Goal: Find contact information: Find contact information

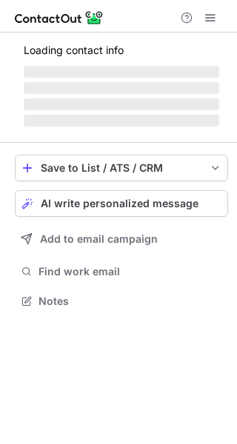
scroll to position [394, 237]
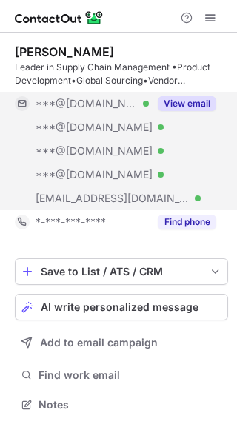
click at [185, 100] on button "View email" at bounding box center [187, 103] width 58 height 15
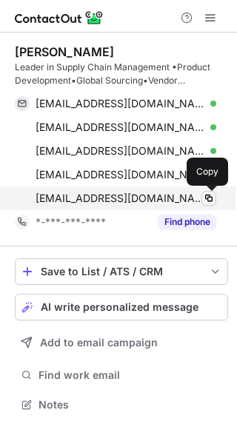
click at [206, 198] on span at bounding box center [209, 198] width 12 height 12
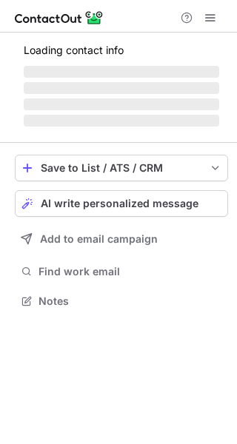
scroll to position [323, 237]
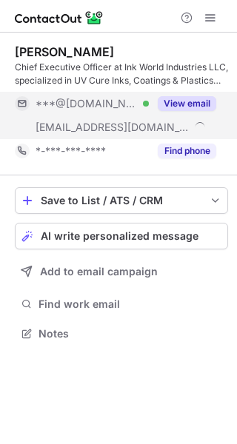
click at [180, 100] on button "View email" at bounding box center [187, 103] width 58 height 15
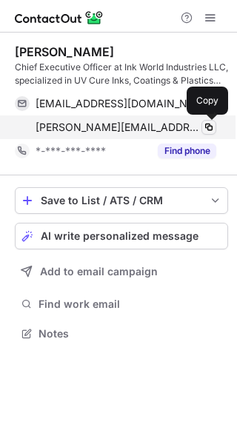
click at [208, 125] on span at bounding box center [209, 127] width 12 height 12
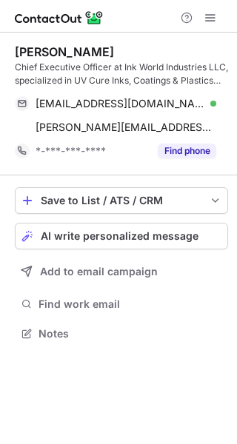
scroll to position [323, 237]
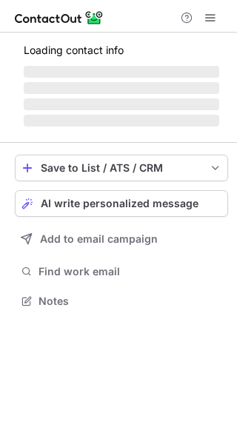
scroll to position [286, 237]
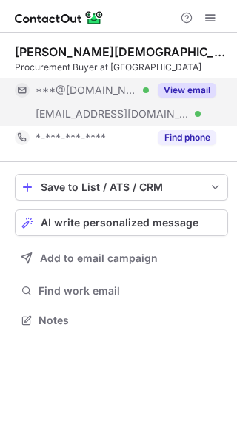
click at [209, 92] on button "View email" at bounding box center [187, 90] width 58 height 15
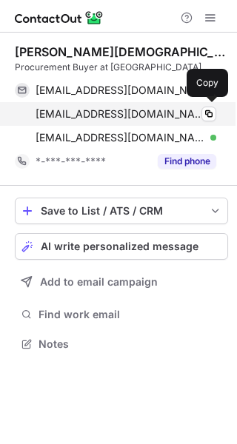
scroll to position [334, 237]
click at [208, 112] on span at bounding box center [209, 114] width 12 height 12
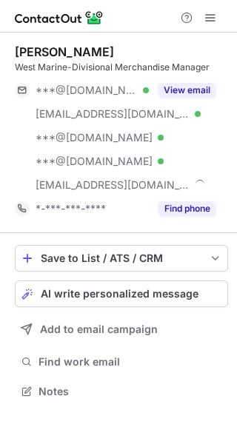
scroll to position [381, 237]
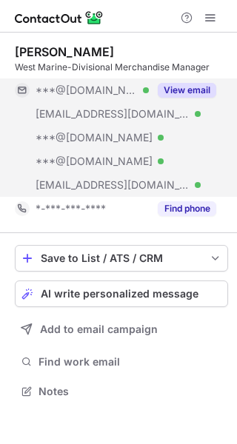
click at [192, 87] on button "View email" at bounding box center [187, 90] width 58 height 15
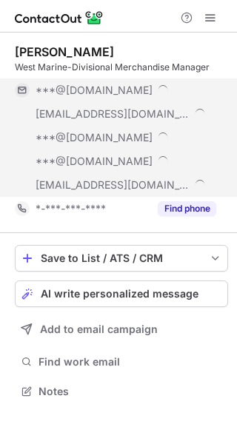
scroll to position [405, 237]
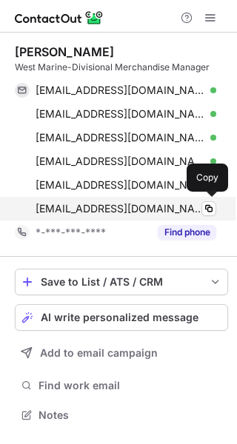
click at [123, 212] on span "christophert@westmarine.com" at bounding box center [120, 208] width 169 height 13
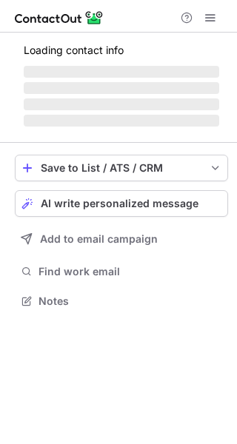
scroll to position [300, 237]
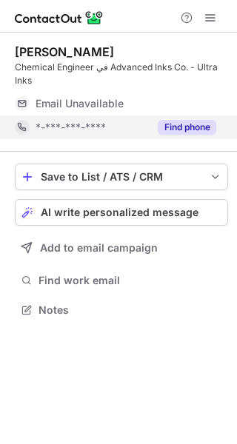
click at [202, 124] on button "Find phone" at bounding box center [187, 127] width 58 height 15
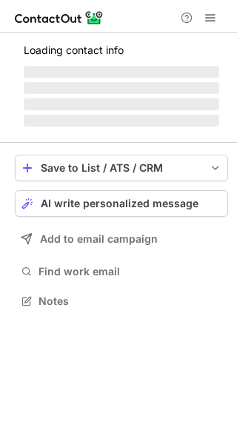
scroll to position [286, 237]
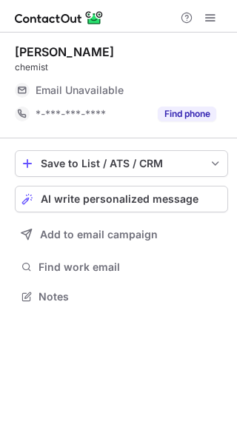
scroll to position [286, 237]
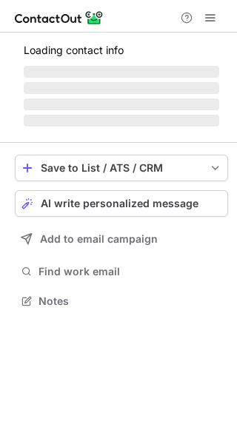
scroll to position [286, 237]
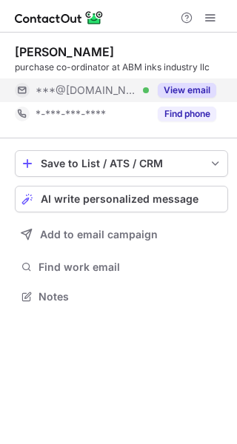
click at [203, 88] on button "View email" at bounding box center [187, 90] width 58 height 15
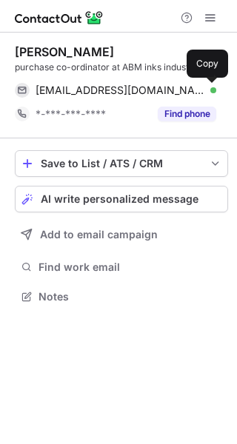
click at [203, 88] on span at bounding box center [209, 90] width 12 height 12
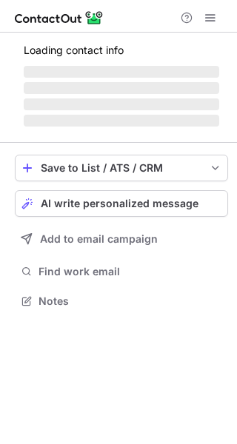
scroll to position [286, 237]
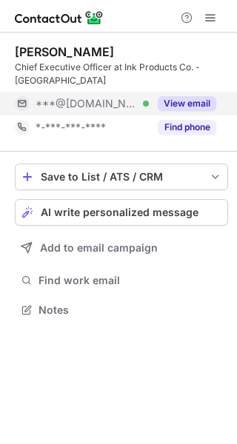
click at [178, 96] on button "View email" at bounding box center [187, 103] width 58 height 15
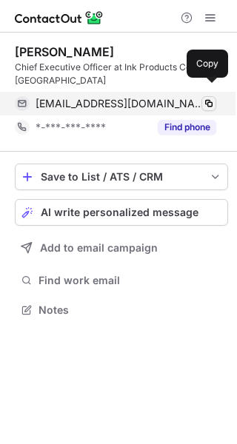
click at [212, 98] on span at bounding box center [209, 104] width 12 height 12
